Goal: Check status: Check status

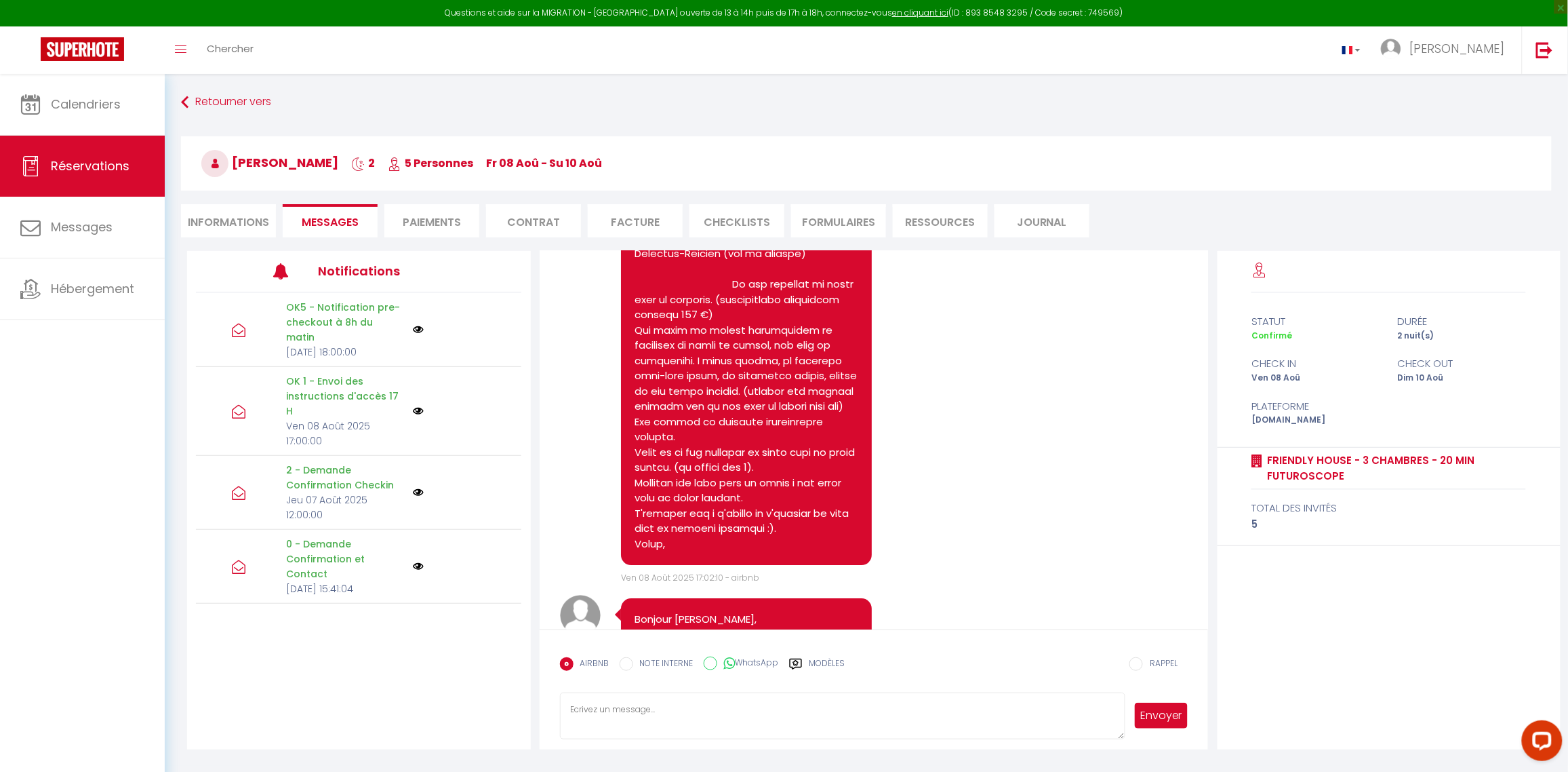
scroll to position [1189, 0]
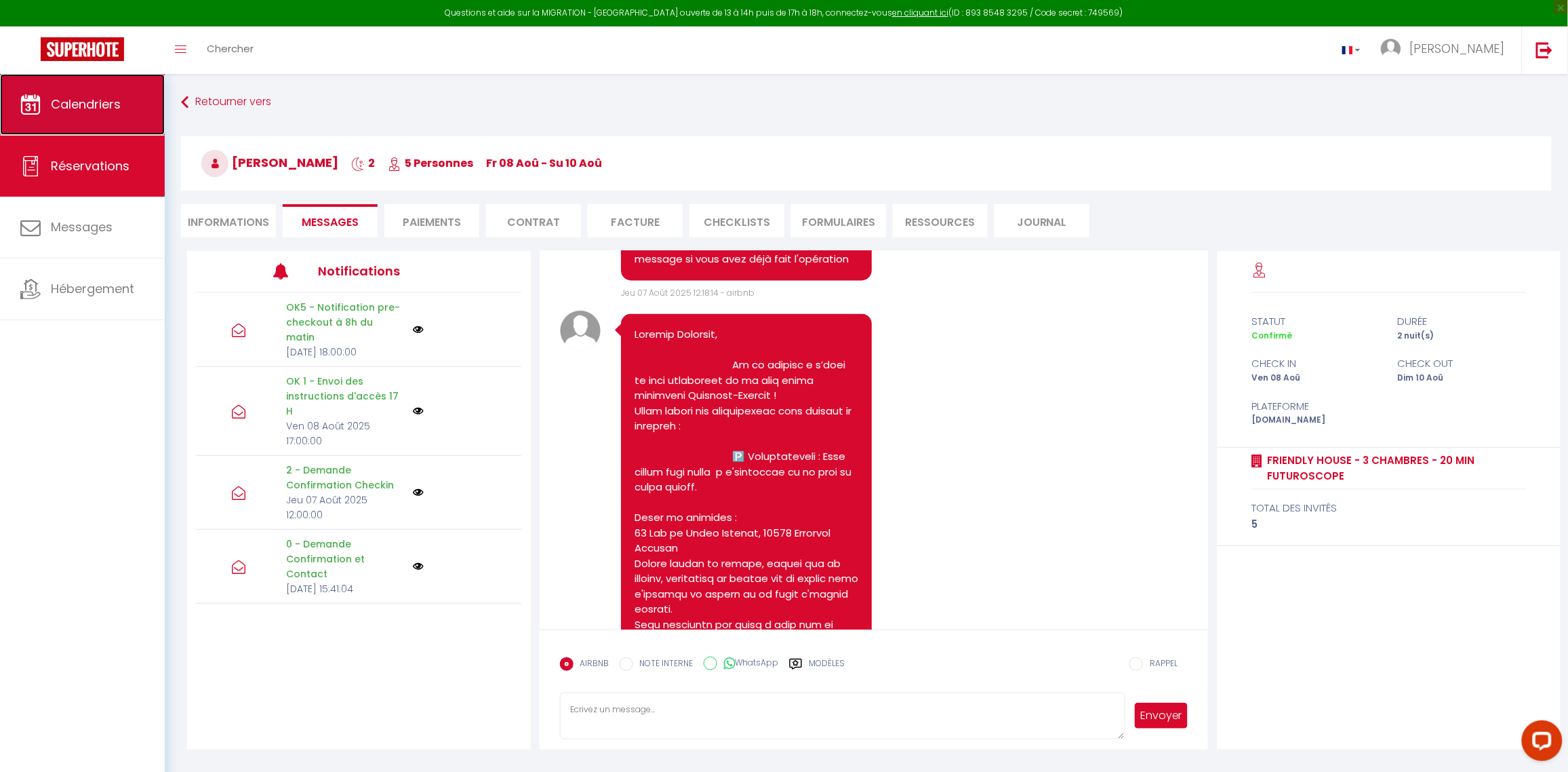
click at [70, 90] on link "Calendriers" at bounding box center [82, 104] width 165 height 61
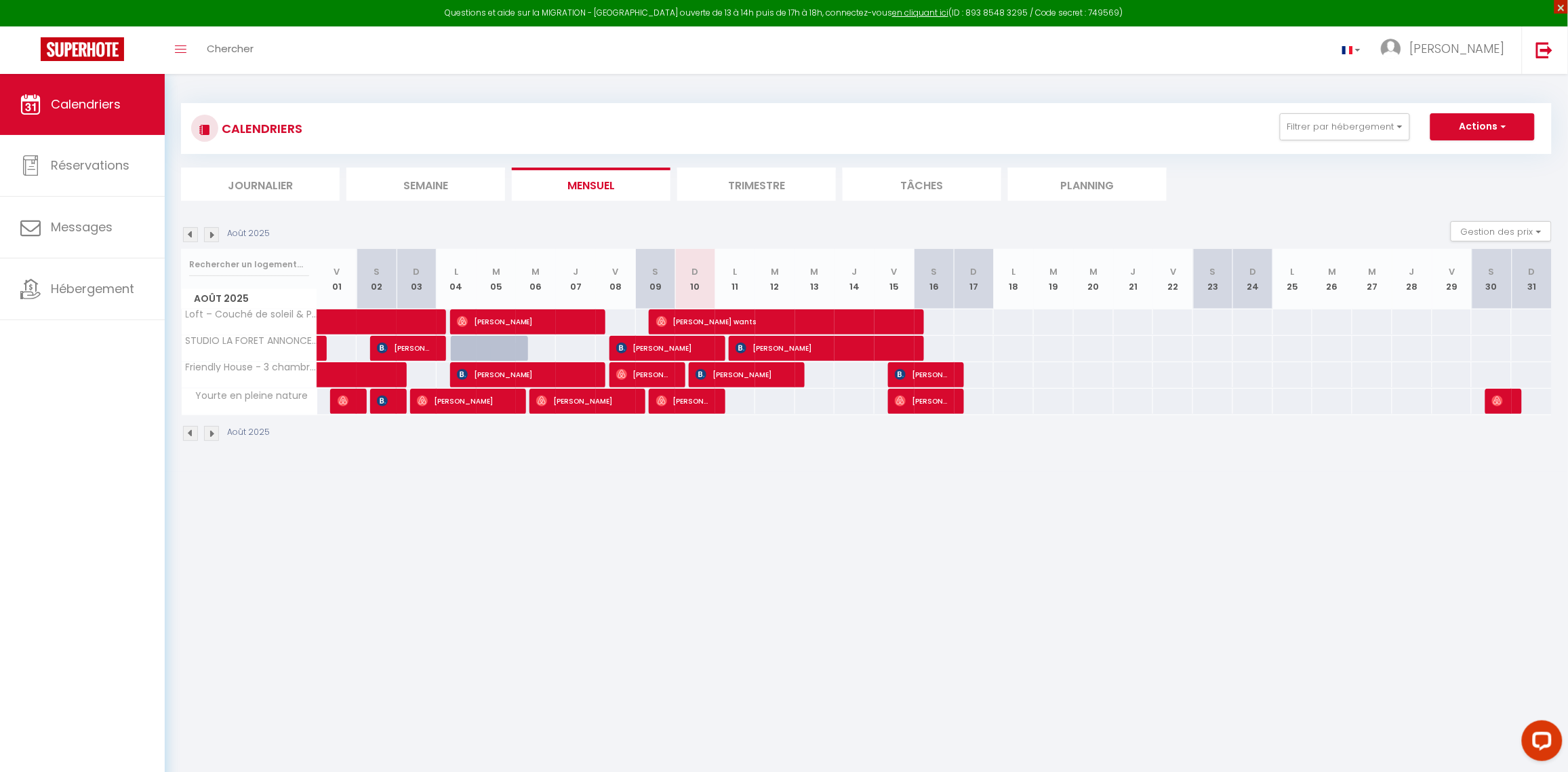
click at [1560, 3] on span "×" at bounding box center [1561, 7] width 14 height 14
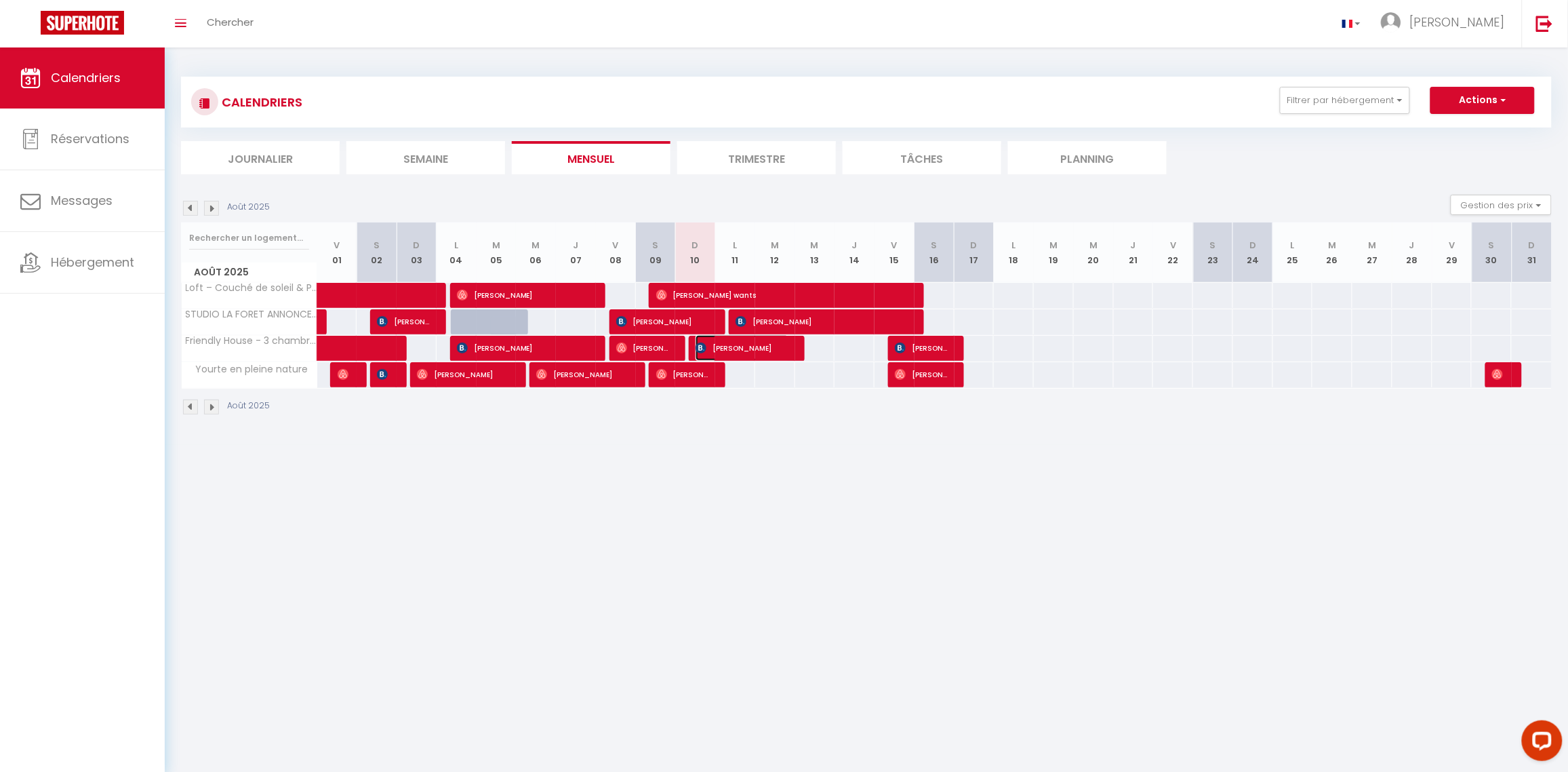
click at [735, 347] on span "[PERSON_NAME]" at bounding box center [743, 348] width 94 height 26
select select "OK"
select select "KO"
select select "1"
select select "0"
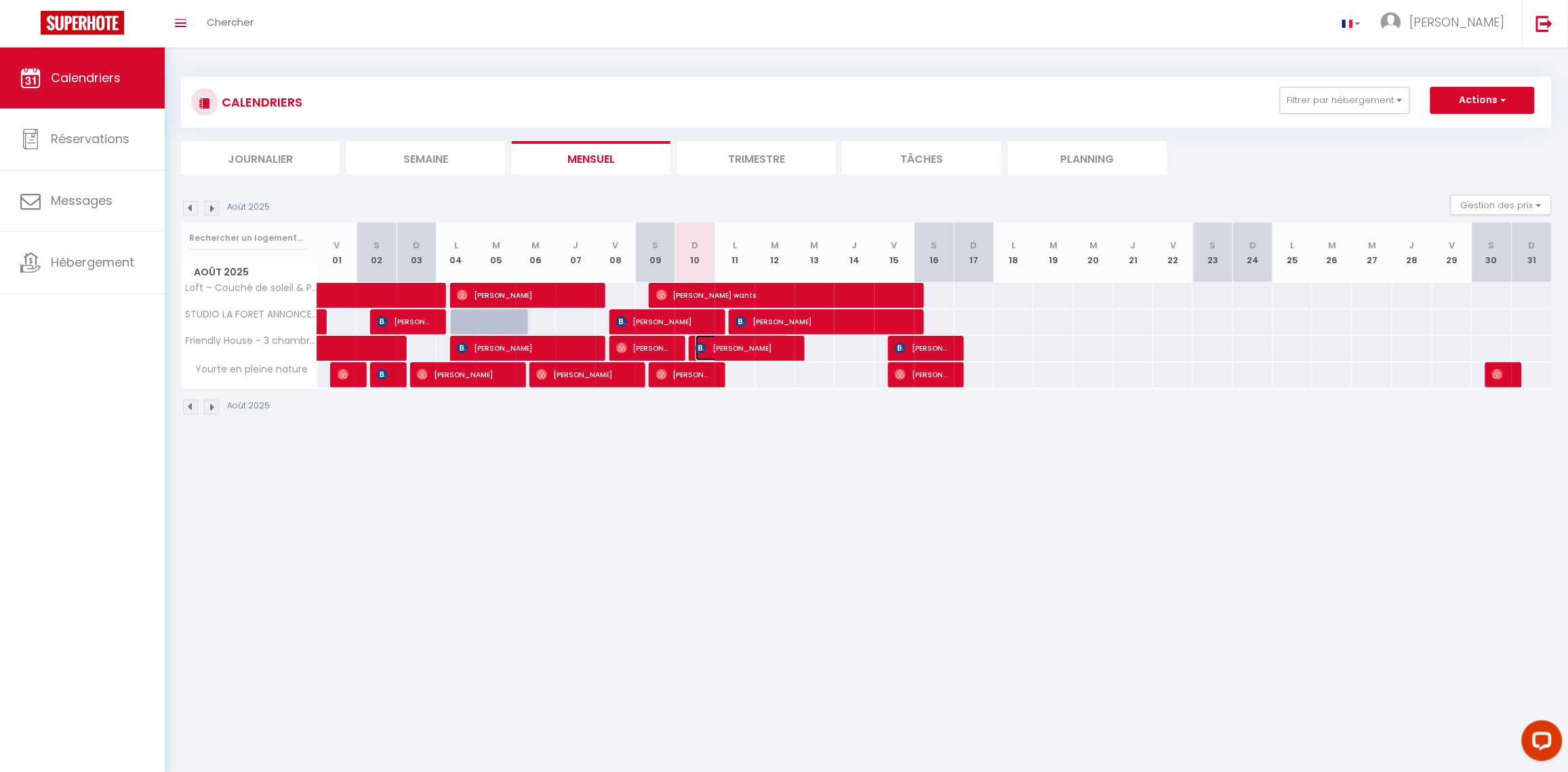
select select "1"
select select
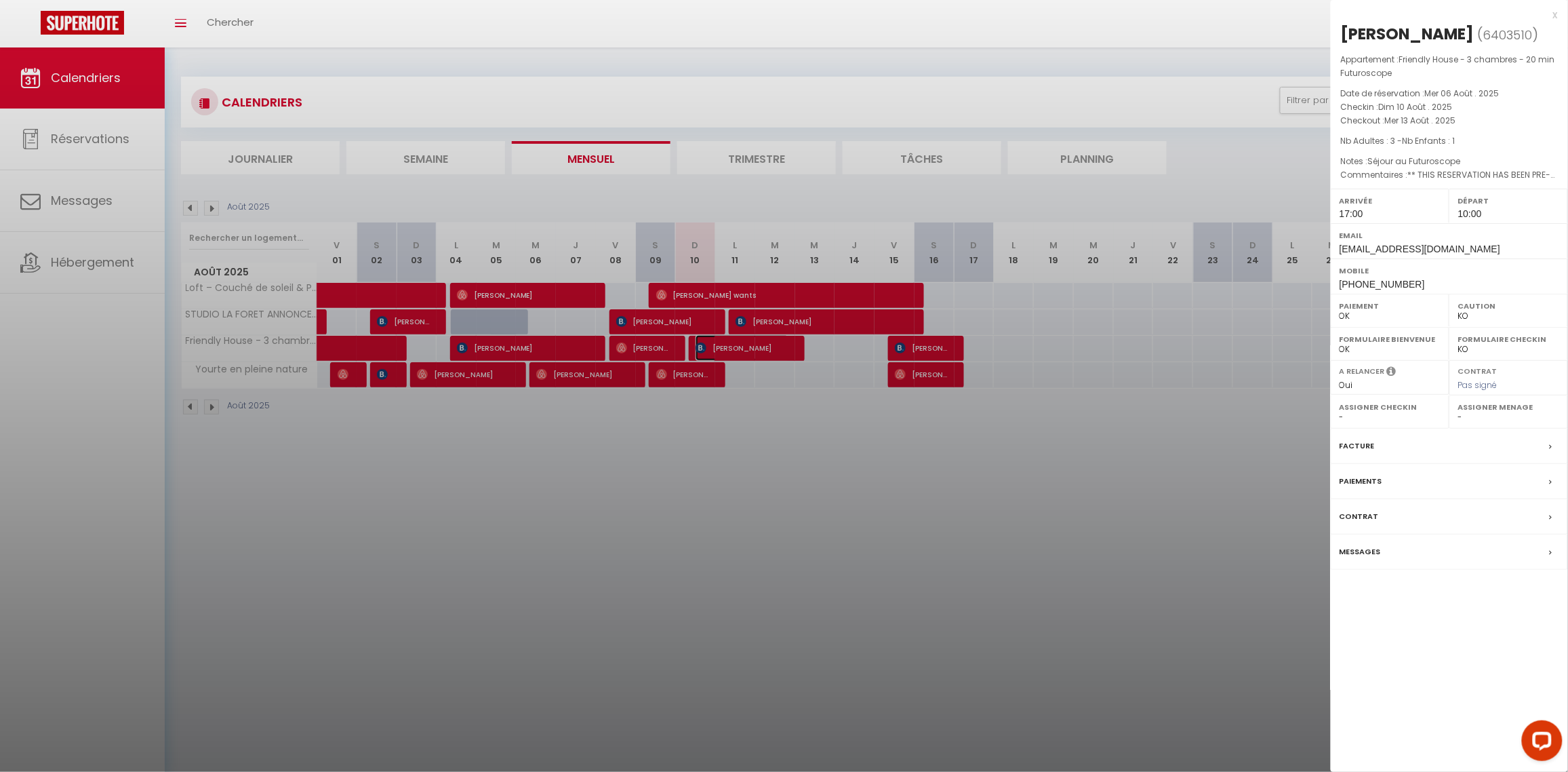
select select "38539"
drag, startPoint x: 872, startPoint y: 515, endPoint x: 823, endPoint y: 496, distance: 52.6
click at [874, 515] on div at bounding box center [784, 386] width 1568 height 772
